Goal: Complete application form

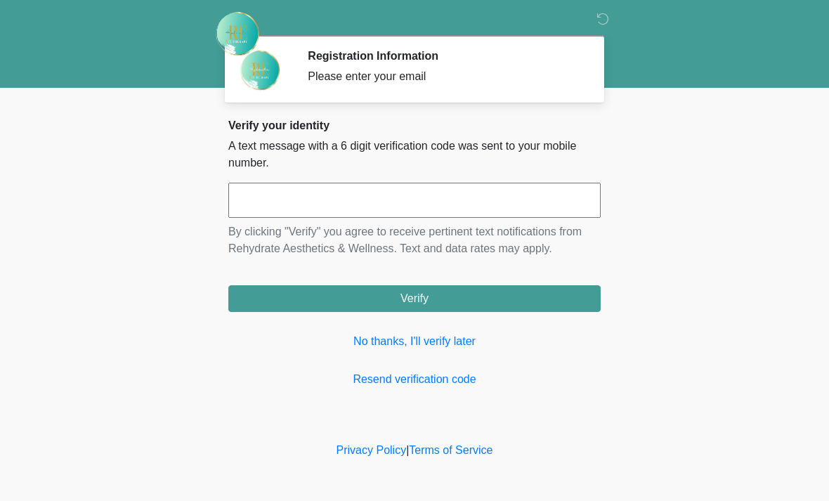
click at [420, 199] on input "text" at bounding box center [414, 200] width 372 height 35
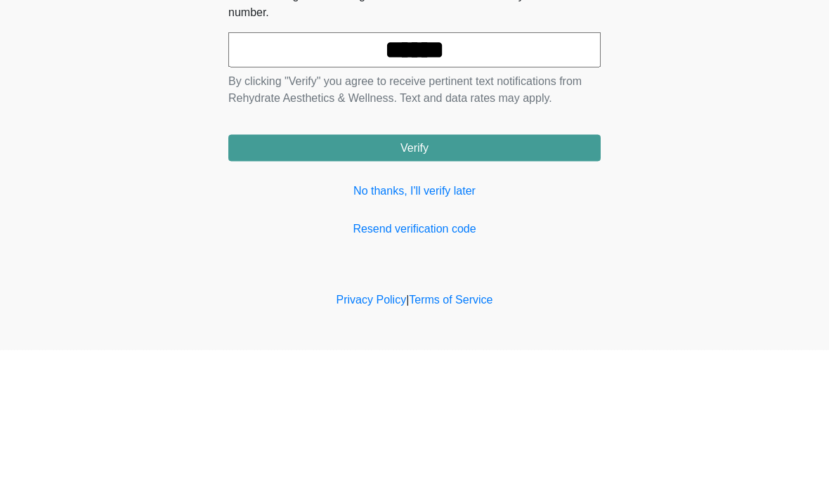
type input "******"
click at [515, 285] on button "Verify" at bounding box center [414, 298] width 372 height 27
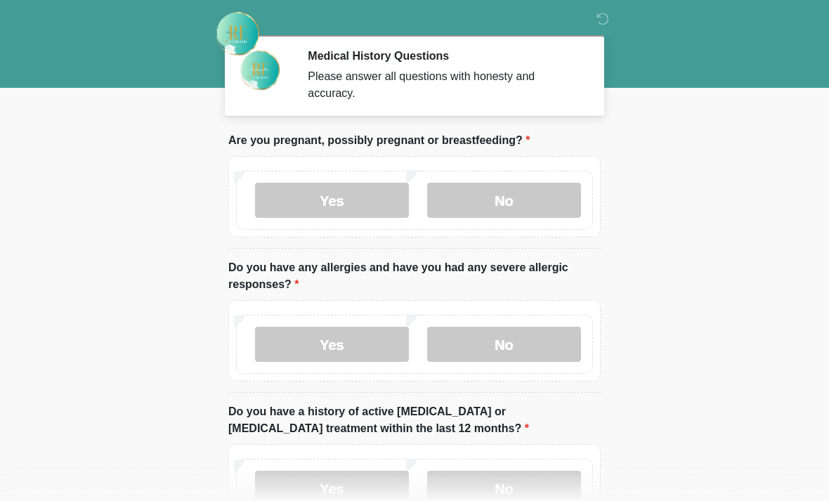
click at [513, 191] on label "No" at bounding box center [504, 200] width 154 height 35
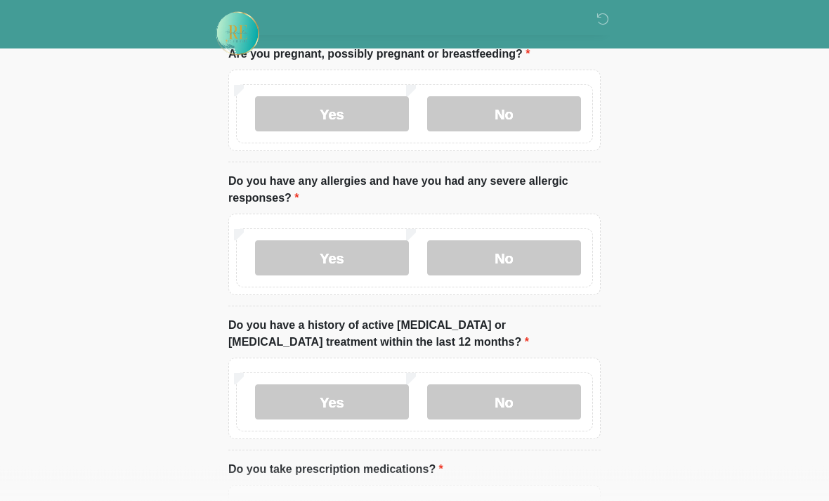
scroll to position [86, 0]
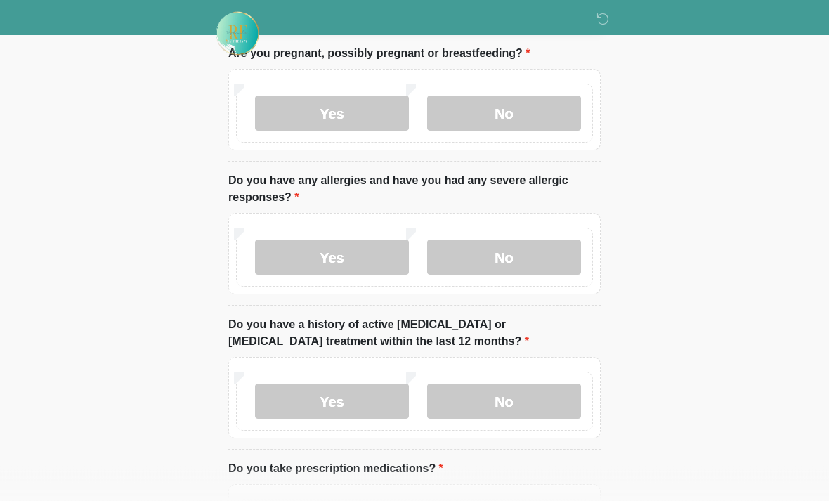
click at [548, 255] on label "No" at bounding box center [504, 257] width 154 height 35
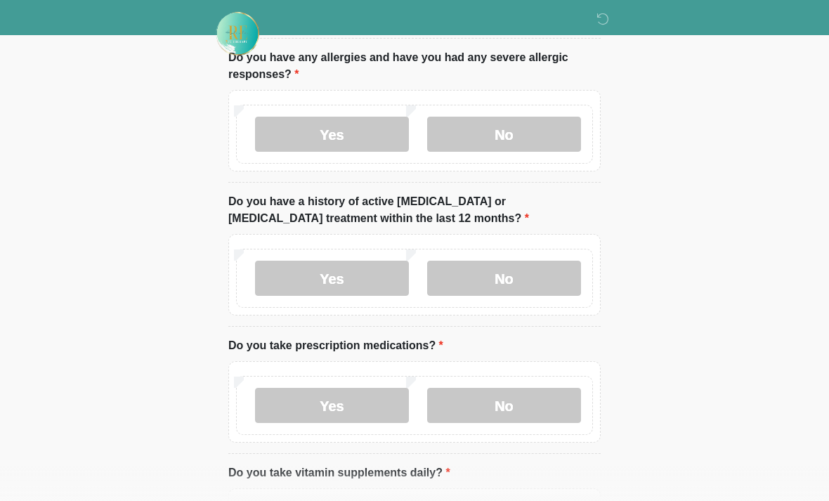
scroll to position [211, 0]
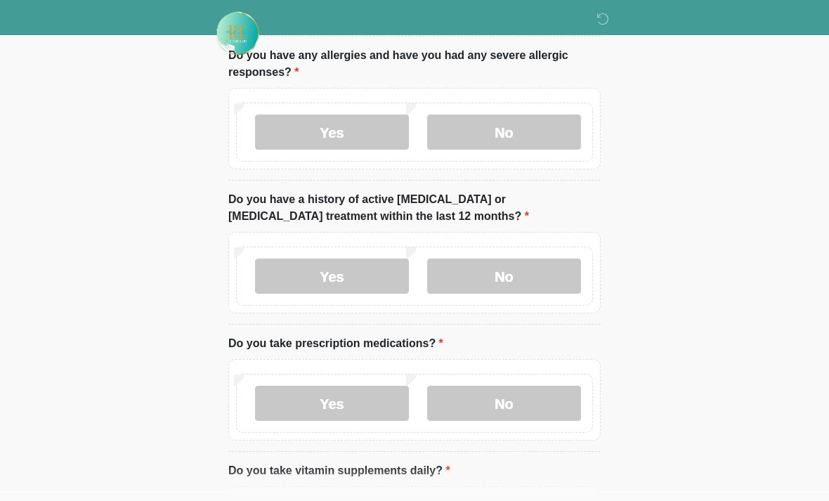
click at [553, 275] on label "No" at bounding box center [504, 276] width 154 height 35
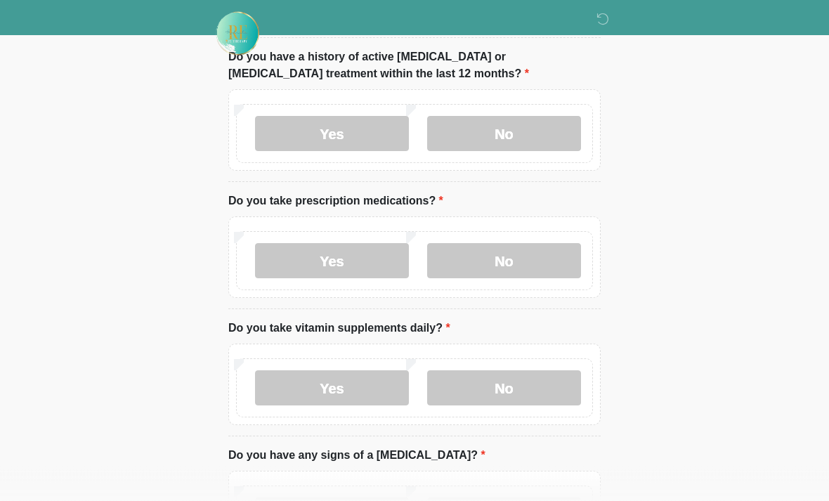
scroll to position [372, 0]
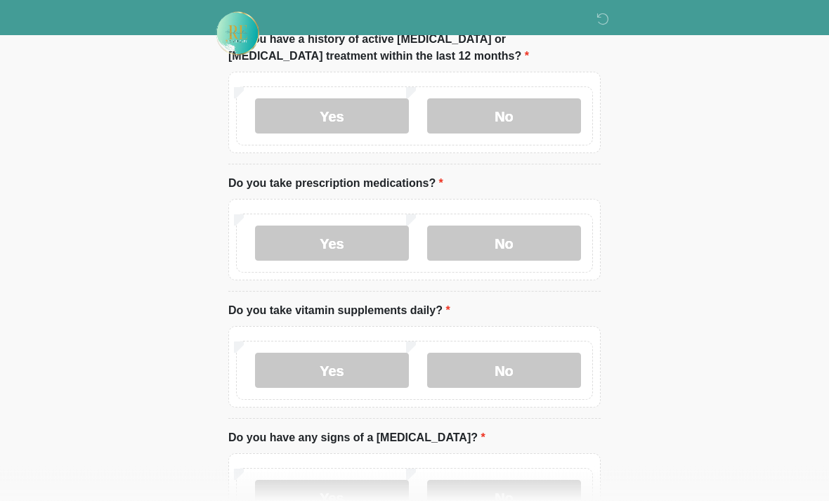
click at [526, 238] on label "No" at bounding box center [504, 243] width 154 height 35
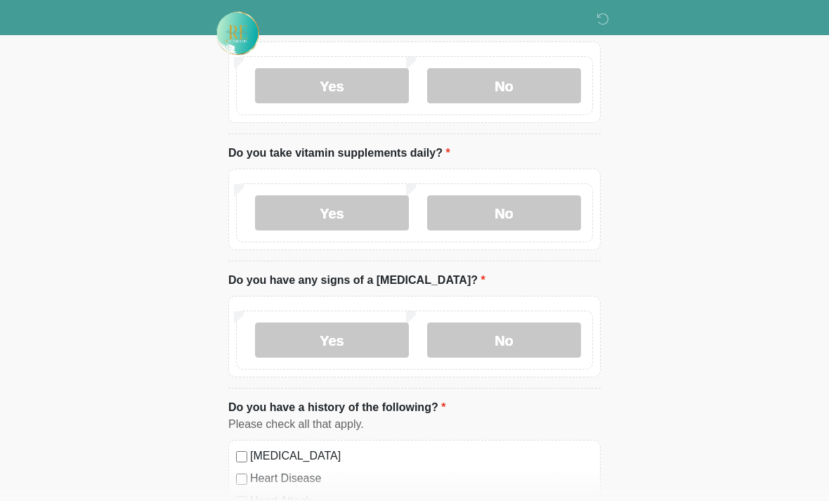
scroll to position [528, 0]
click at [374, 218] on label "Yes" at bounding box center [332, 214] width 154 height 35
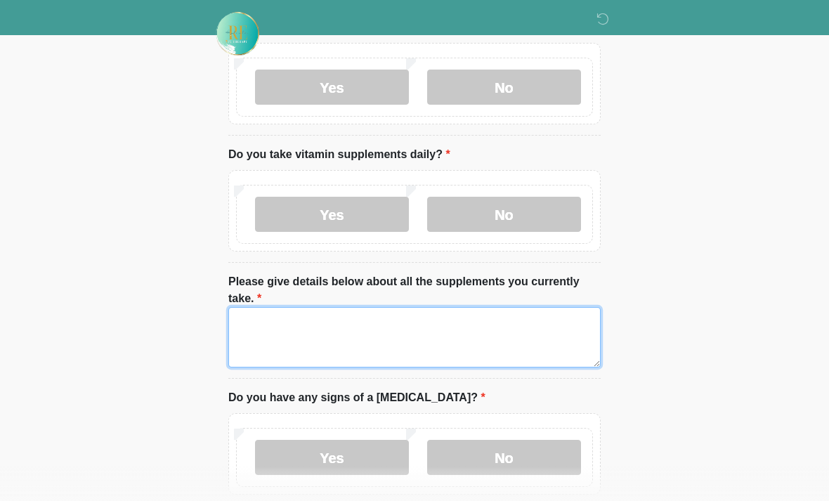
click at [395, 335] on textarea "Please give details below about all the supplements you currently take." at bounding box center [414, 337] width 372 height 60
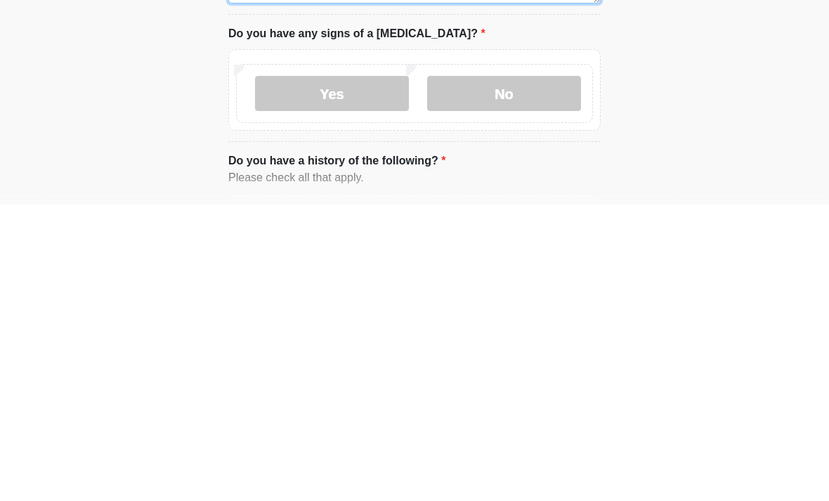
type textarea "**********"
click at [560, 372] on label "No" at bounding box center [504, 389] width 154 height 35
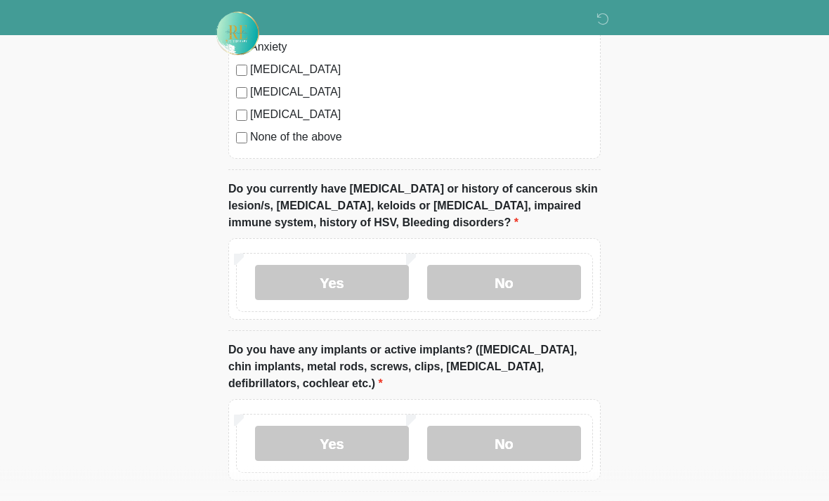
scroll to position [1228, 0]
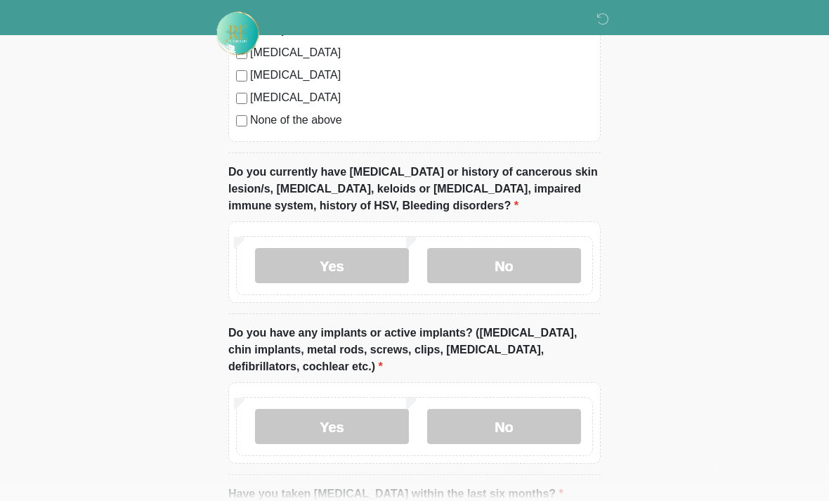
click at [537, 266] on label "No" at bounding box center [504, 266] width 154 height 35
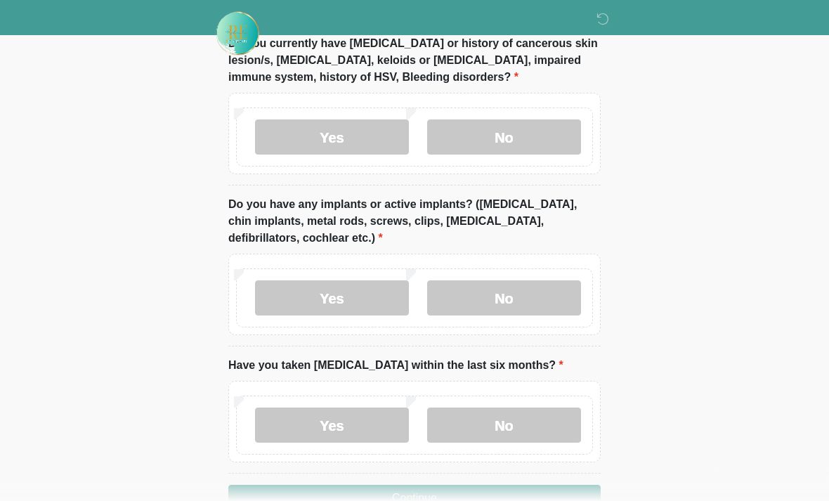
scroll to position [1360, 0]
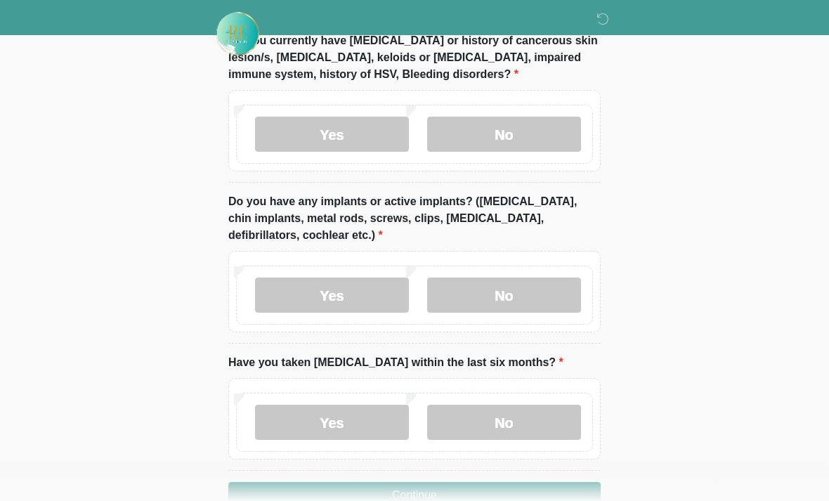
click at [521, 286] on label "No" at bounding box center [504, 294] width 154 height 35
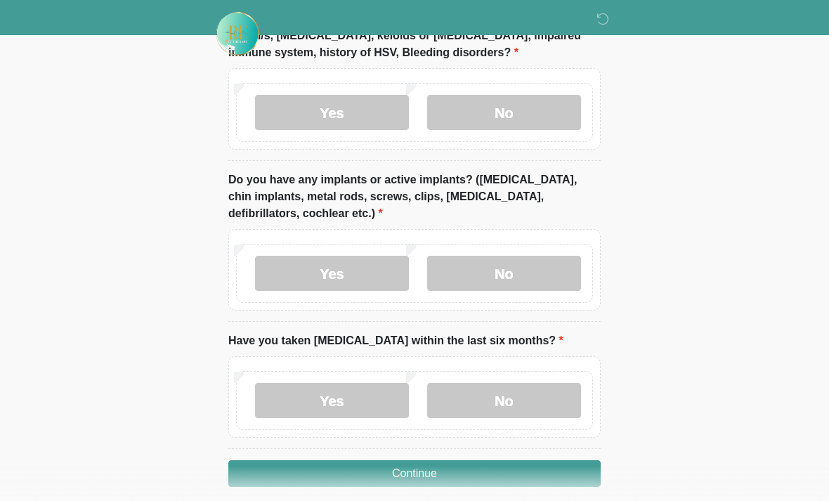
scroll to position [1395, 0]
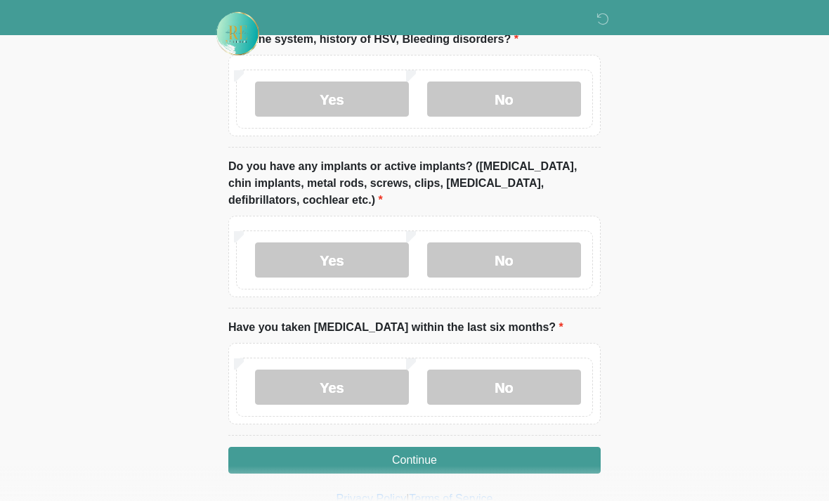
click at [515, 386] on label "No" at bounding box center [504, 386] width 154 height 35
click at [494, 462] on button "Continue" at bounding box center [414, 460] width 372 height 27
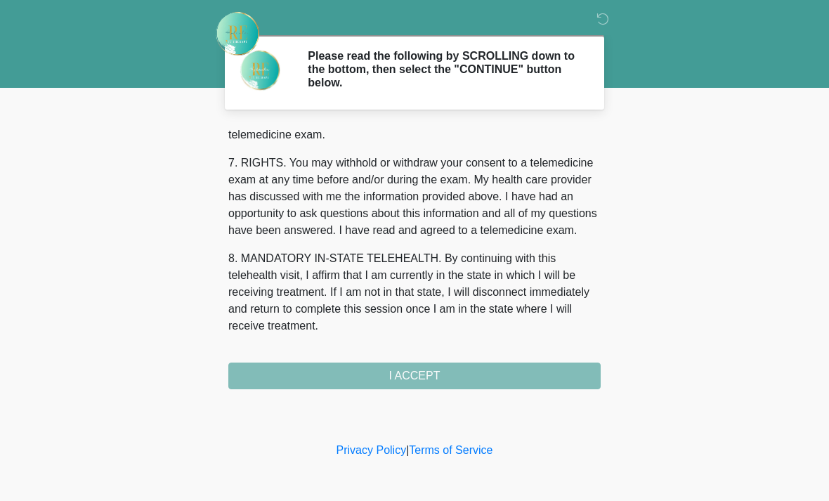
scroll to position [612, 0]
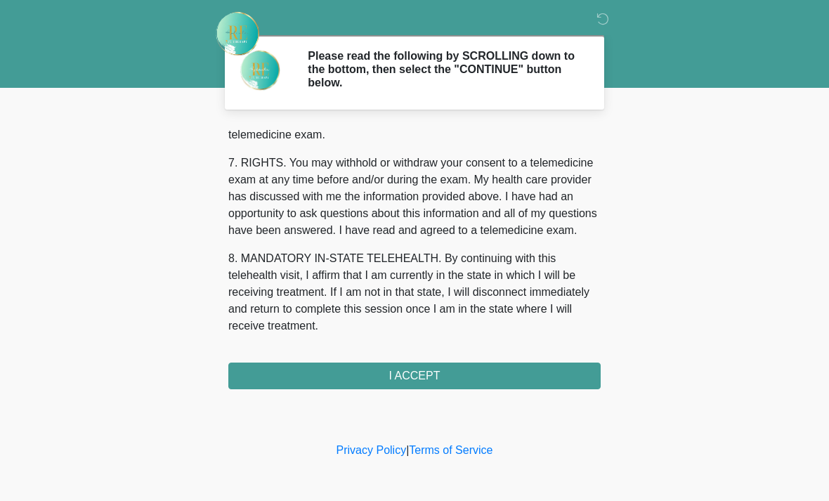
click at [474, 381] on button "I ACCEPT" at bounding box center [414, 375] width 372 height 27
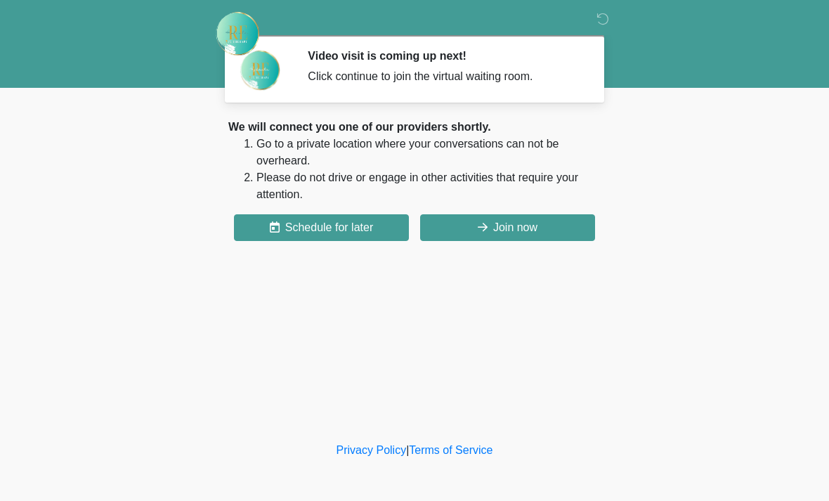
click at [540, 225] on button "Join now" at bounding box center [507, 227] width 175 height 27
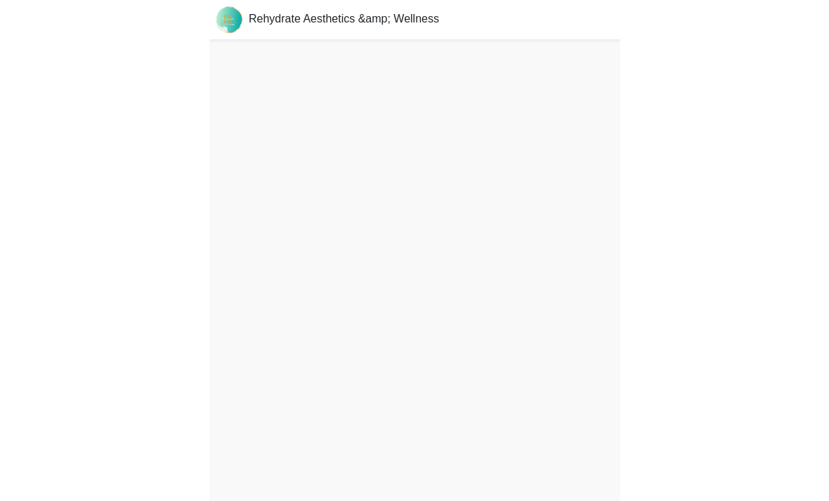
scroll to position [4, 0]
